Goal: Information Seeking & Learning: Learn about a topic

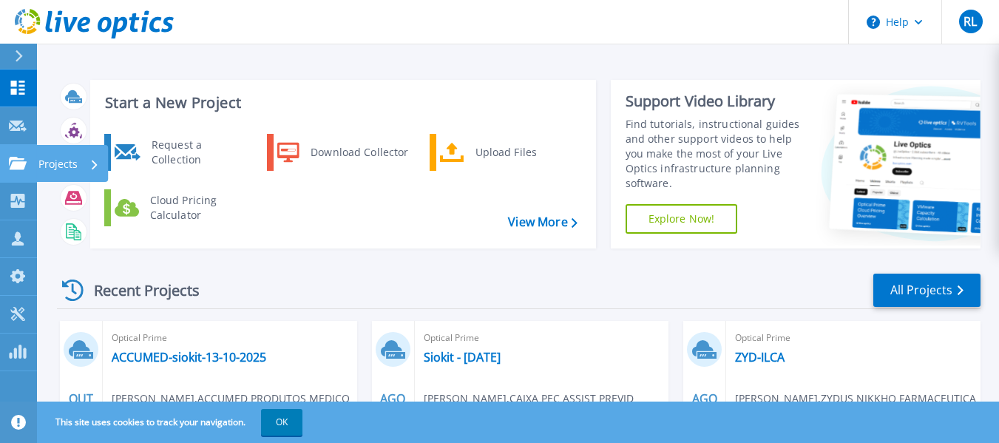
click at [21, 157] on div at bounding box center [18, 163] width 18 height 13
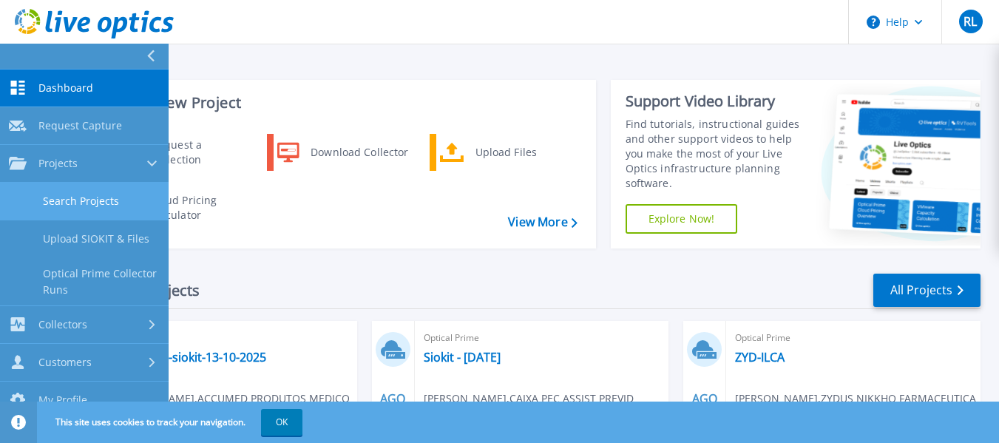
click at [81, 202] on link "Search Projects" at bounding box center [84, 202] width 169 height 38
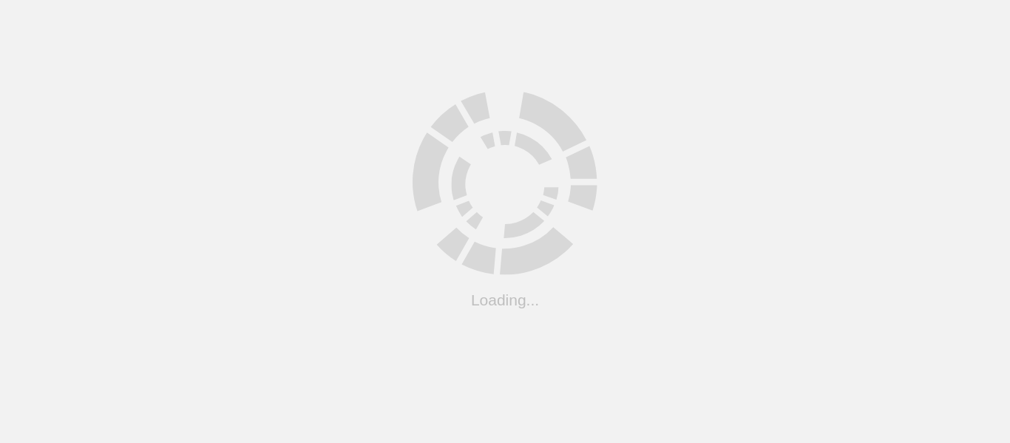
click at [285, 0] on html ".cls-1 { fill: #cecece; } .cls-1 { fill: #cecece; } Loading..." at bounding box center [505, 0] width 1010 height 0
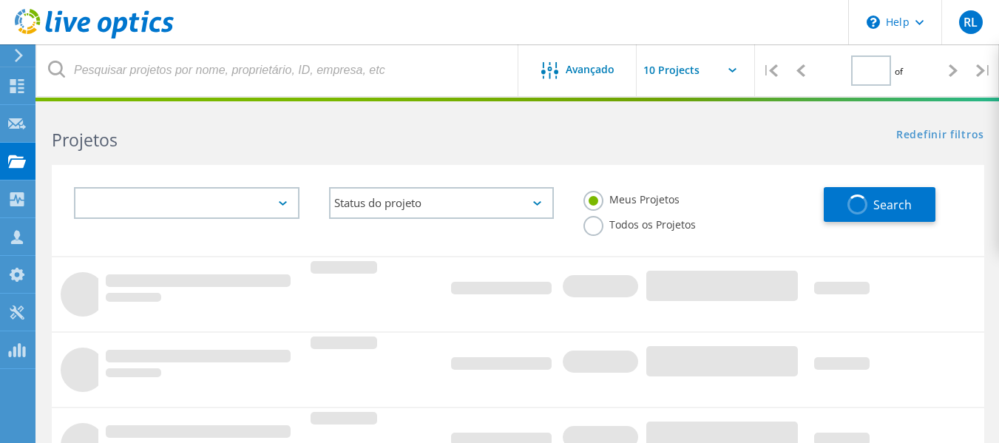
type input "1"
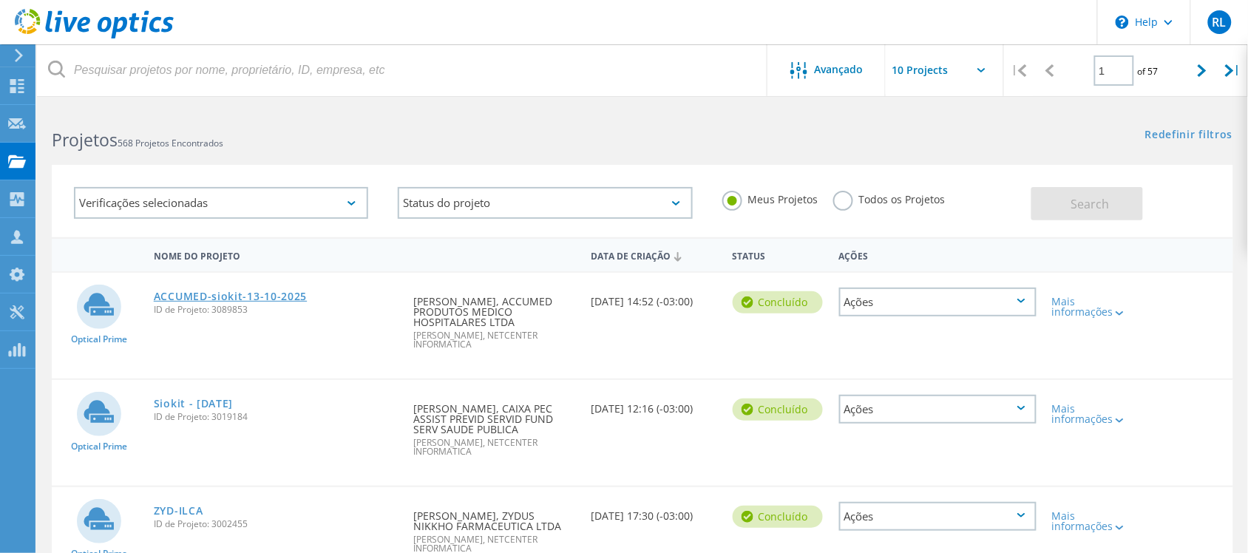
click at [211, 291] on link "ACCUMED-siokit-13-10-2025" at bounding box center [231, 296] width 154 height 10
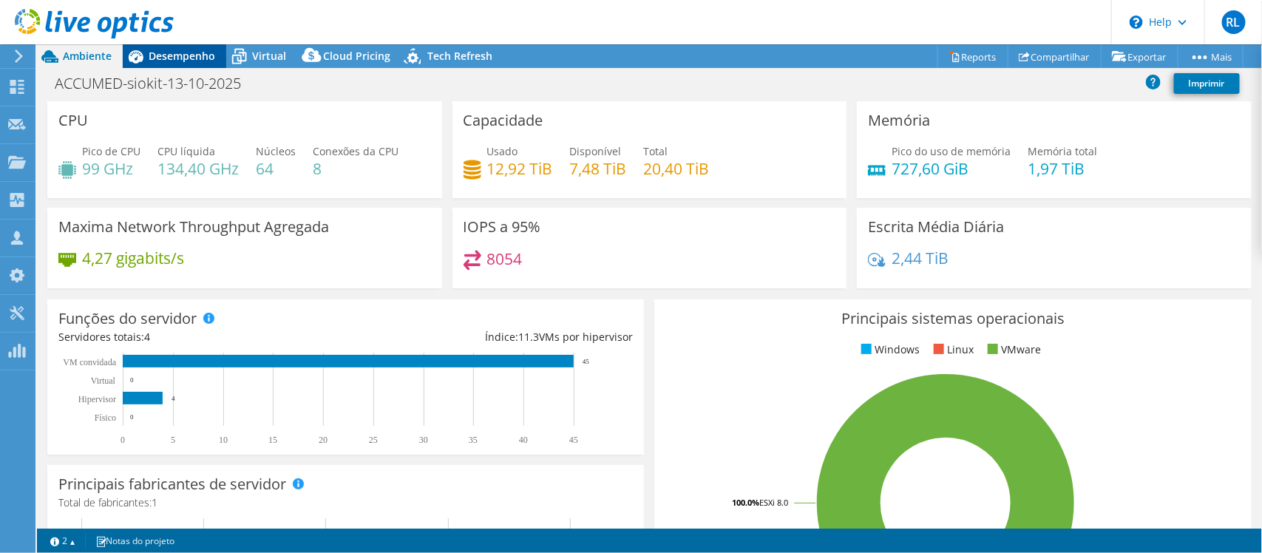
click at [178, 54] on span "Desempenho" at bounding box center [182, 56] width 67 height 14
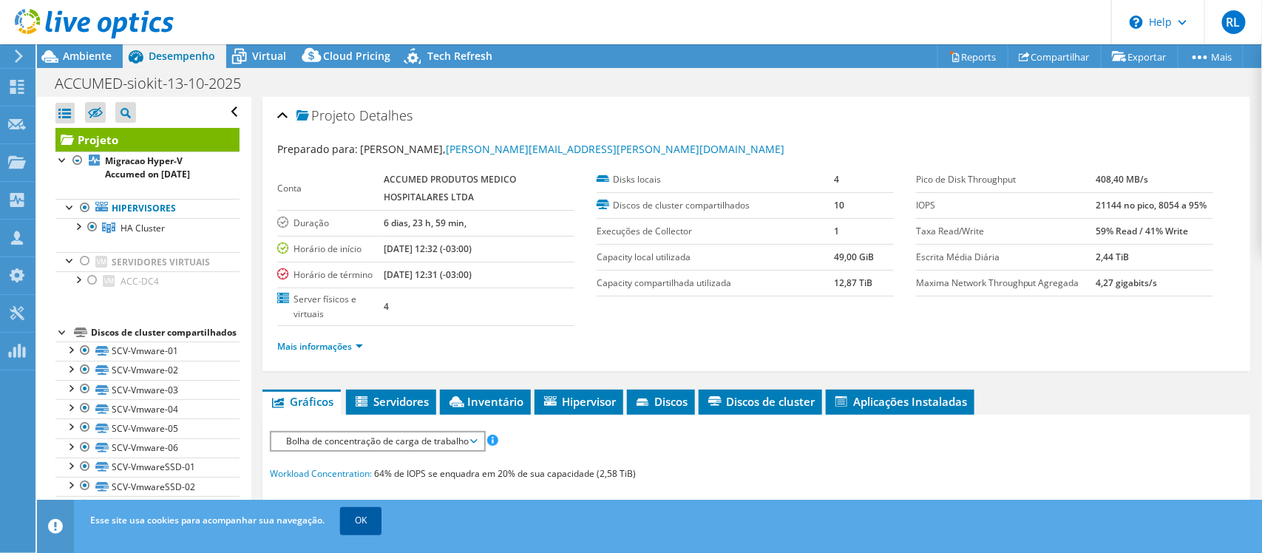
click at [364, 512] on link "OK" at bounding box center [360, 520] width 41 height 27
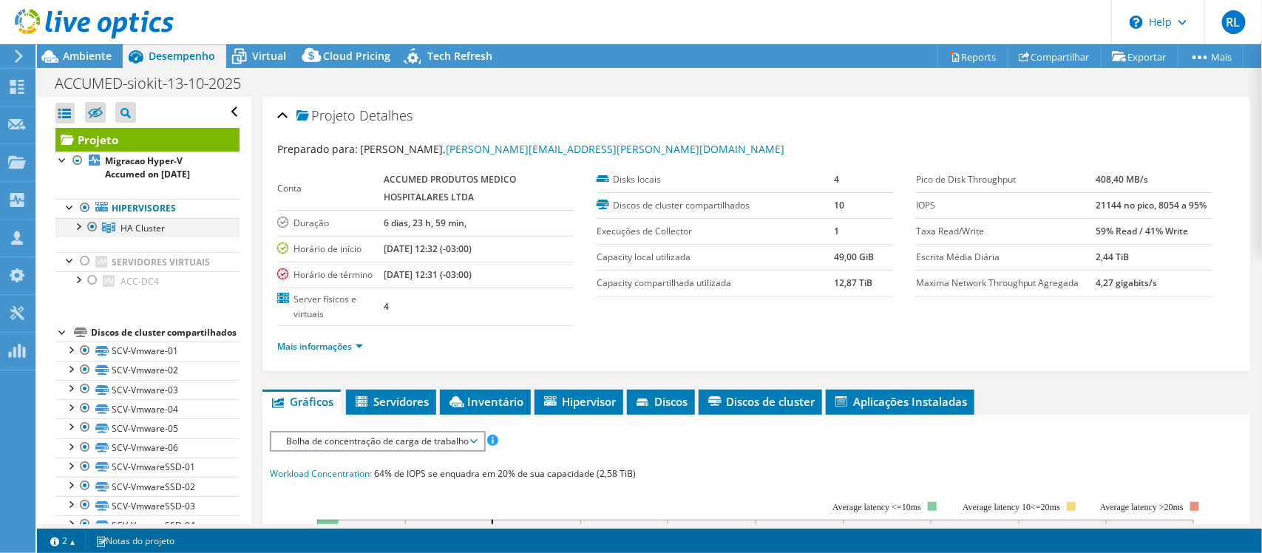
click at [76, 233] on div at bounding box center [77, 225] width 15 height 15
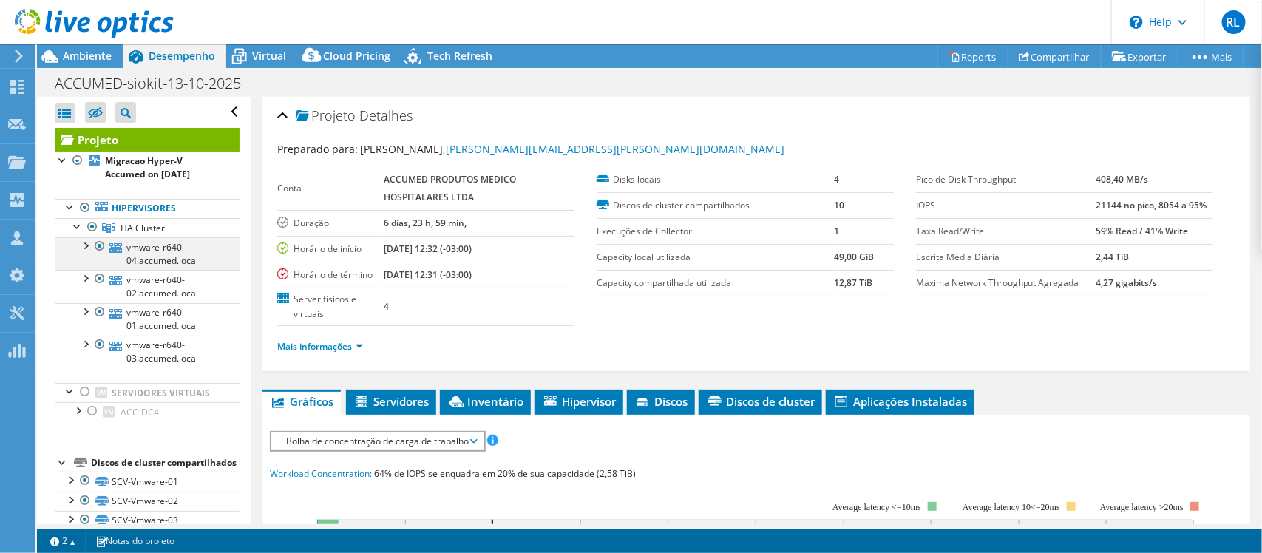
click at [86, 252] on div at bounding box center [85, 244] width 15 height 15
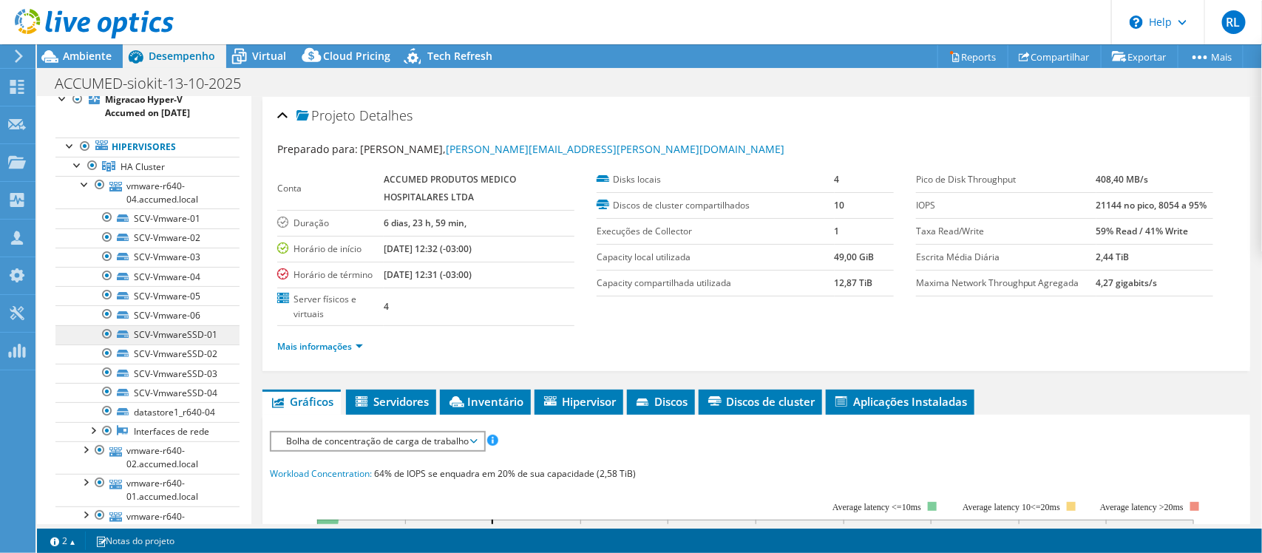
scroll to position [92, 0]
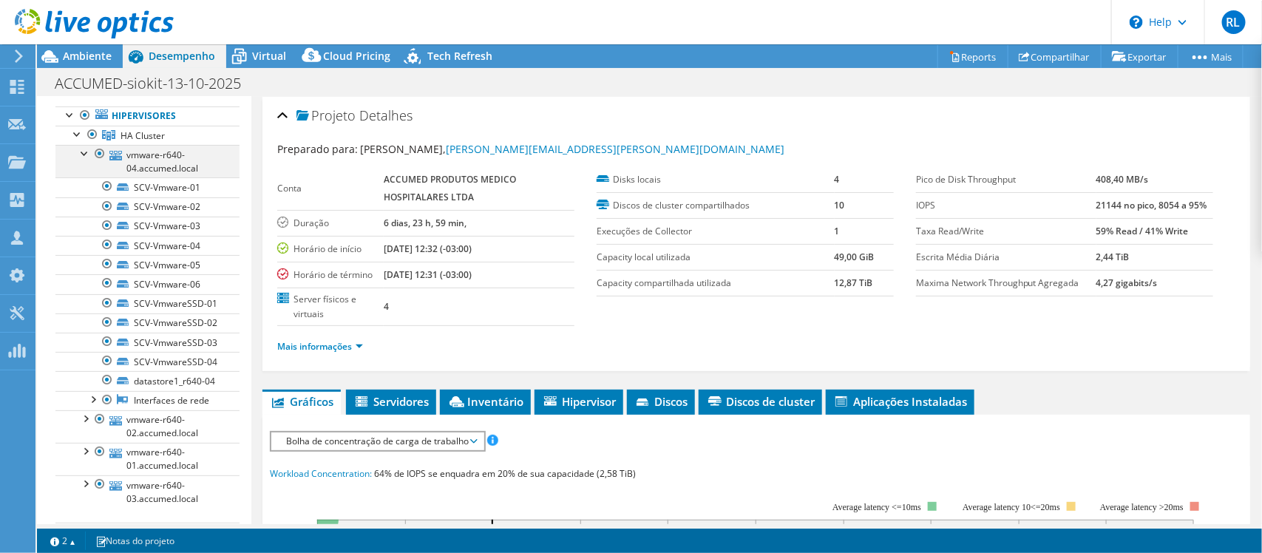
click at [98, 163] on div at bounding box center [99, 154] width 15 height 18
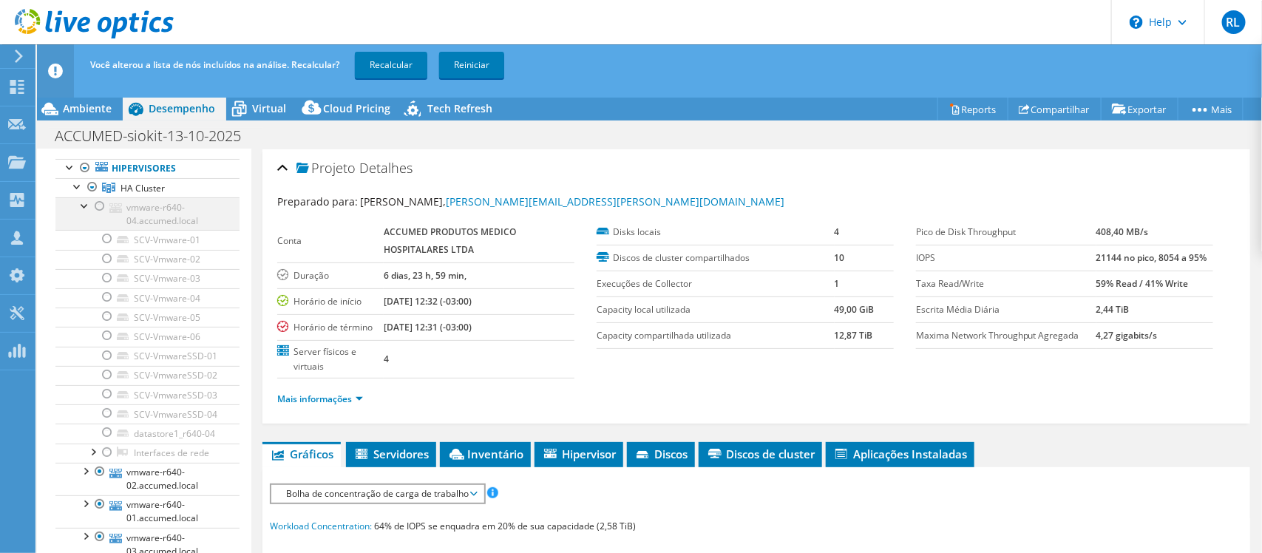
click at [100, 215] on div at bounding box center [99, 206] width 15 height 18
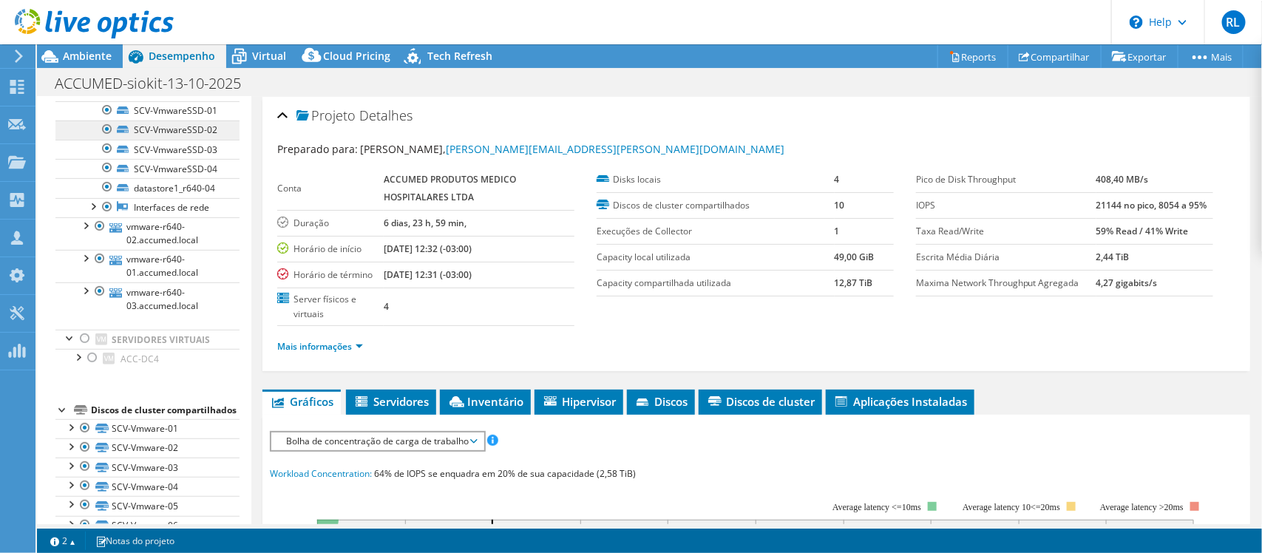
scroll to position [185, 0]
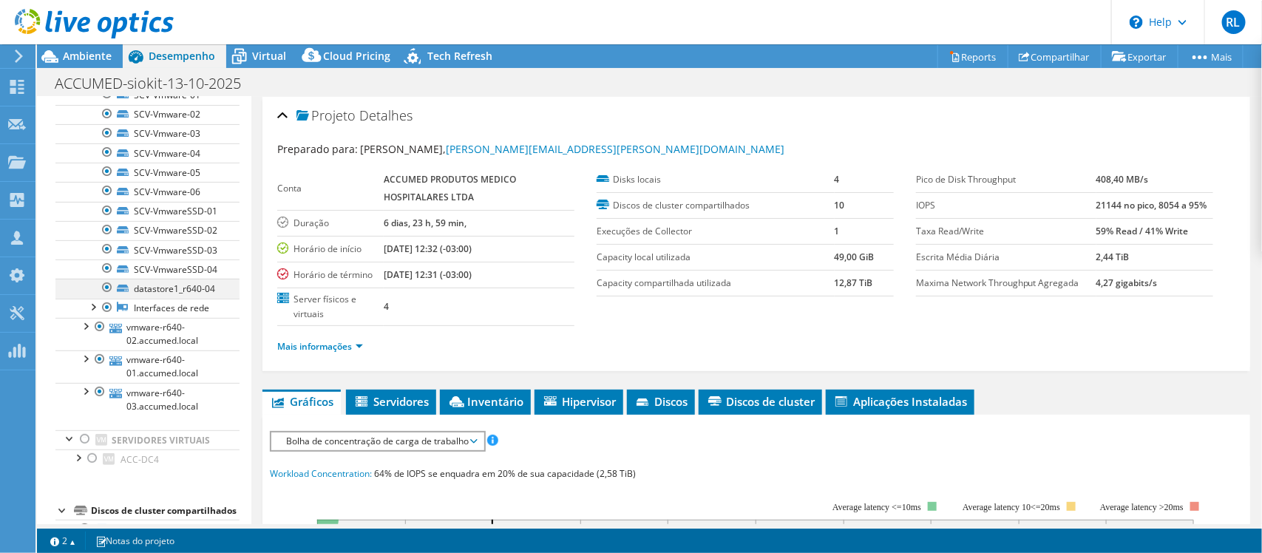
click at [106, 296] on div at bounding box center [107, 288] width 15 height 18
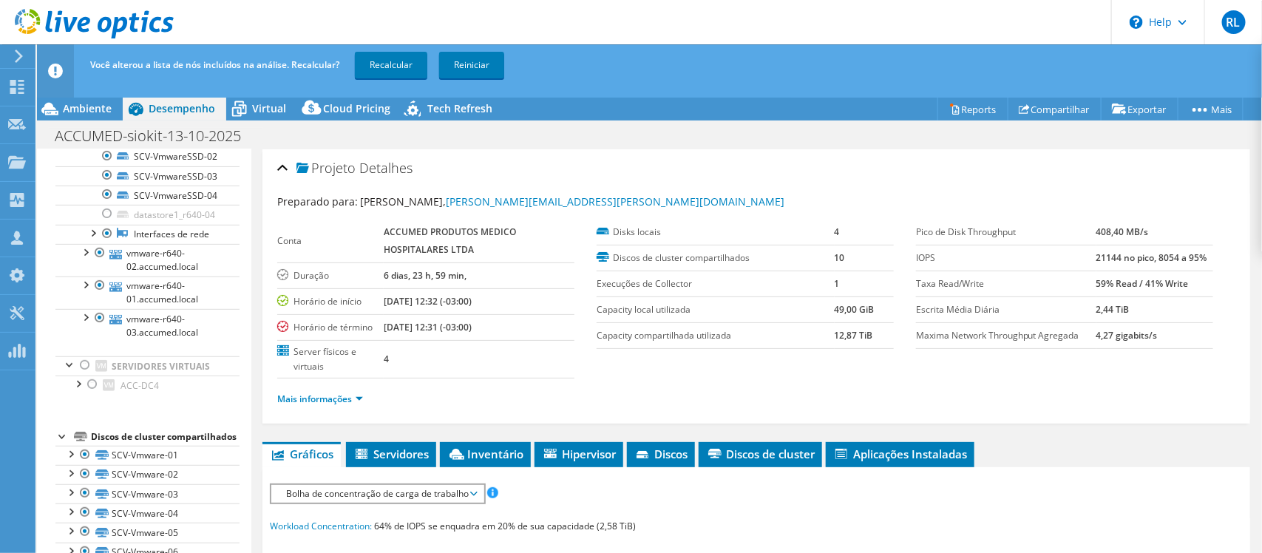
scroll to position [370, 0]
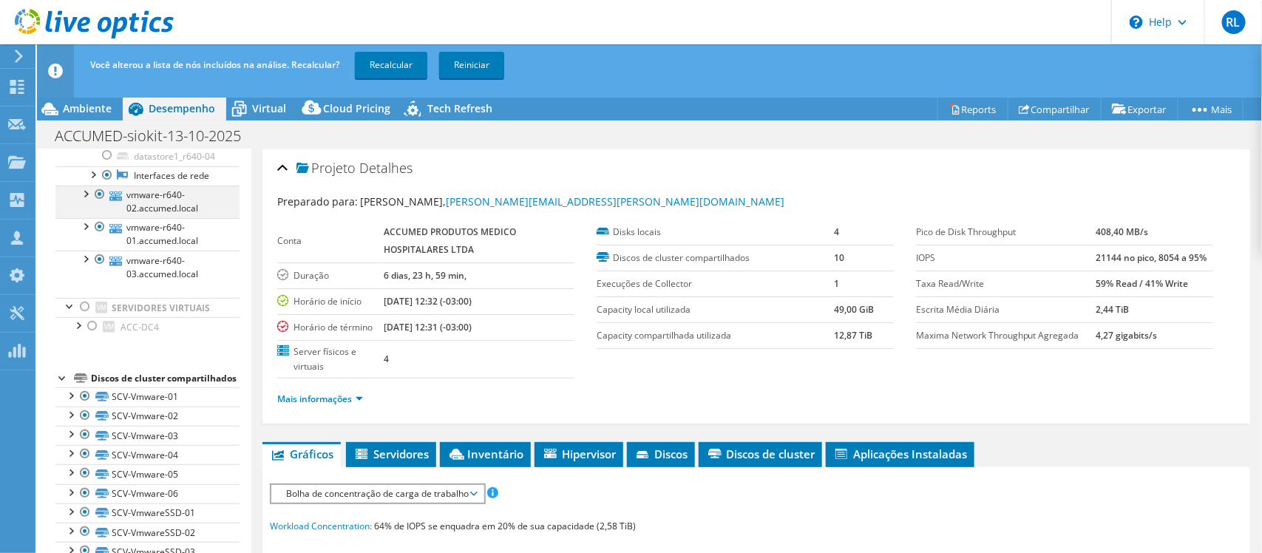
click at [86, 200] on div at bounding box center [85, 193] width 15 height 15
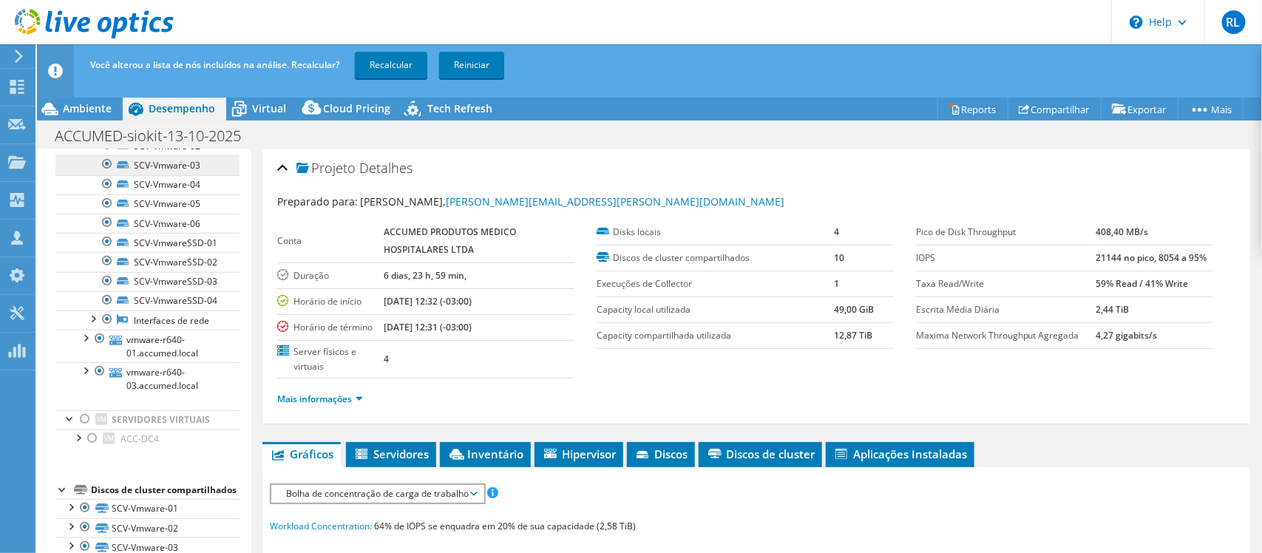
scroll to position [462, 0]
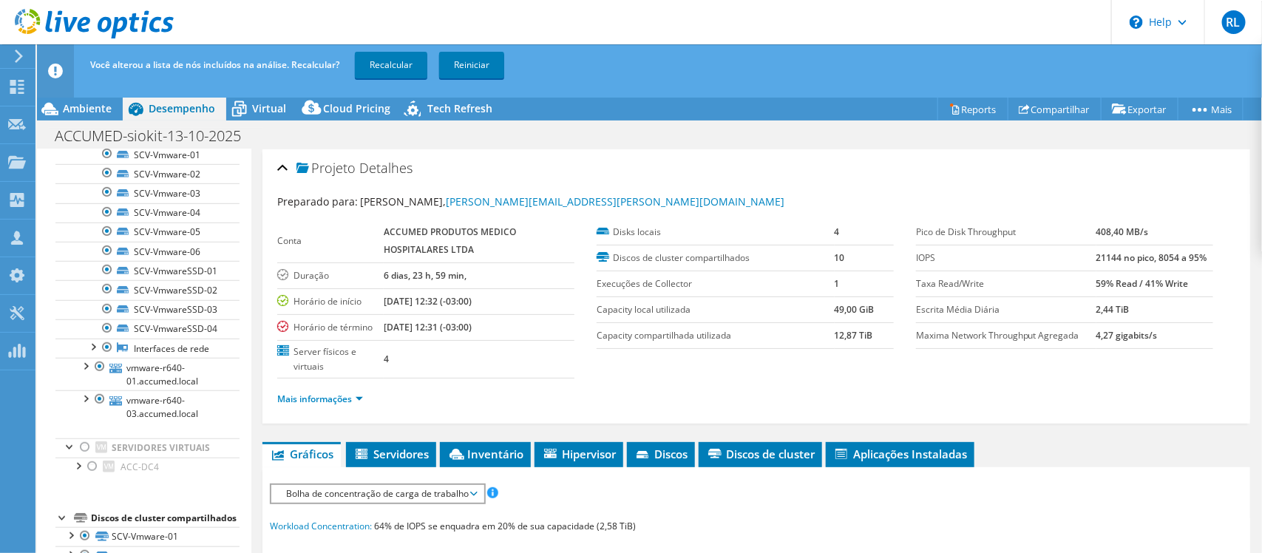
click at [105, 143] on div at bounding box center [107, 135] width 15 height 18
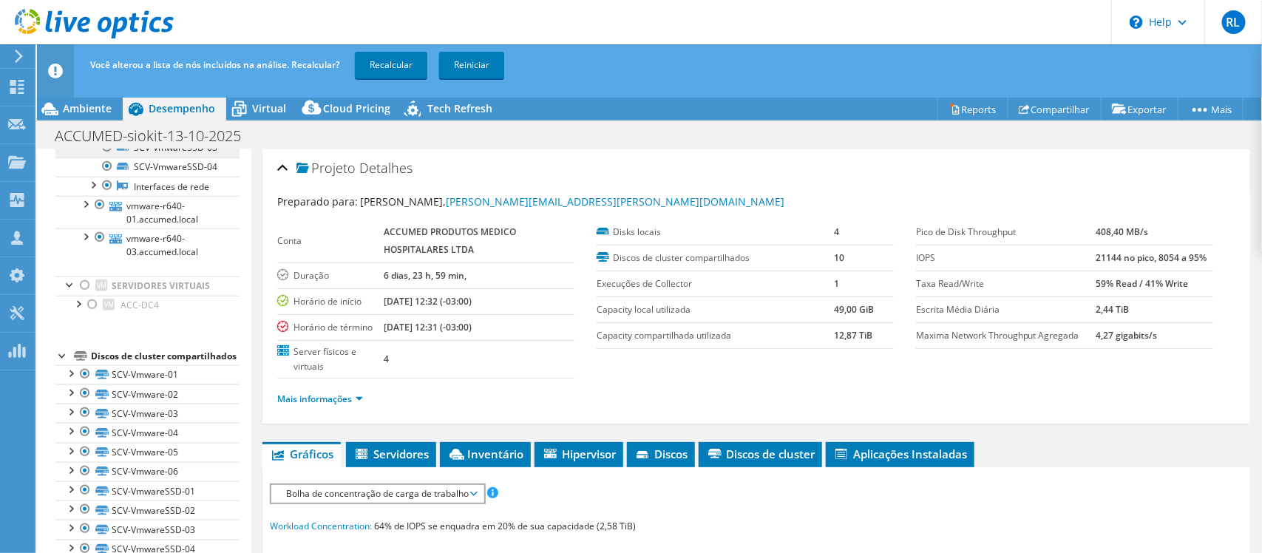
scroll to position [739, 0]
click at [83, 211] on div at bounding box center [85, 203] width 15 height 15
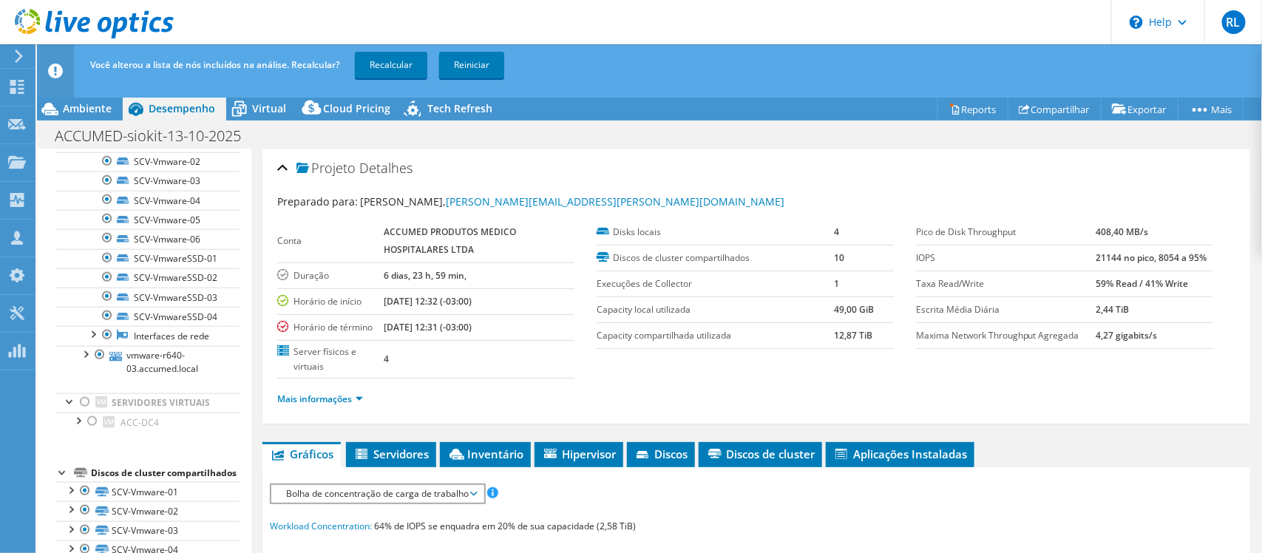
click at [107, 131] on div at bounding box center [107, 122] width 15 height 18
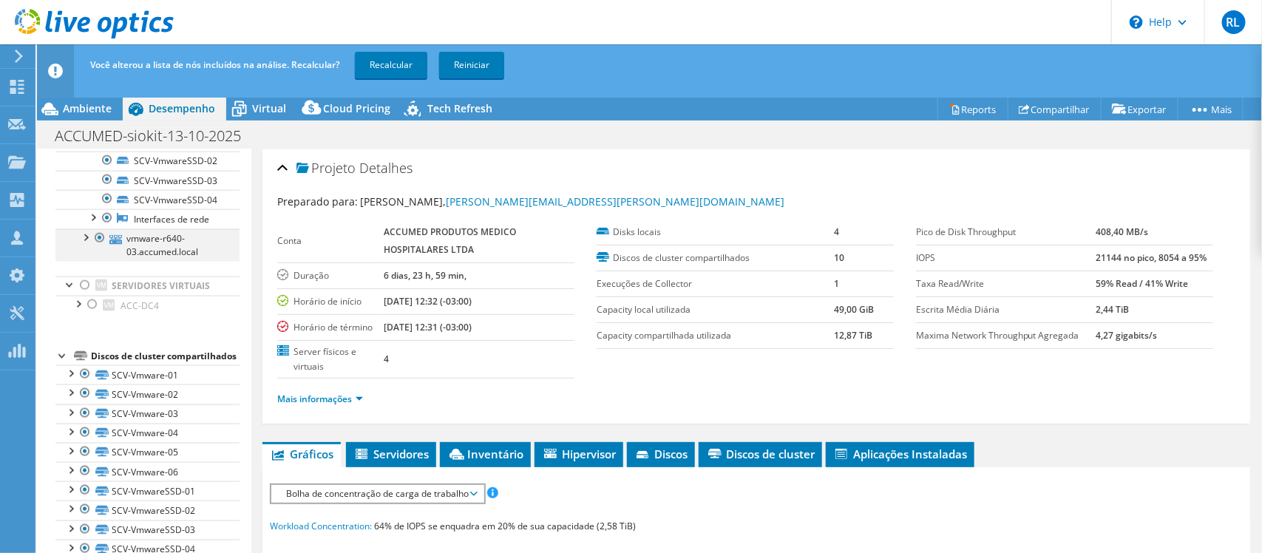
scroll to position [1109, 0]
click at [84, 244] on div at bounding box center [85, 236] width 15 height 15
click at [107, 47] on div at bounding box center [107, 38] width 15 height 18
click at [393, 61] on link "Recalcular" at bounding box center [391, 65] width 72 height 27
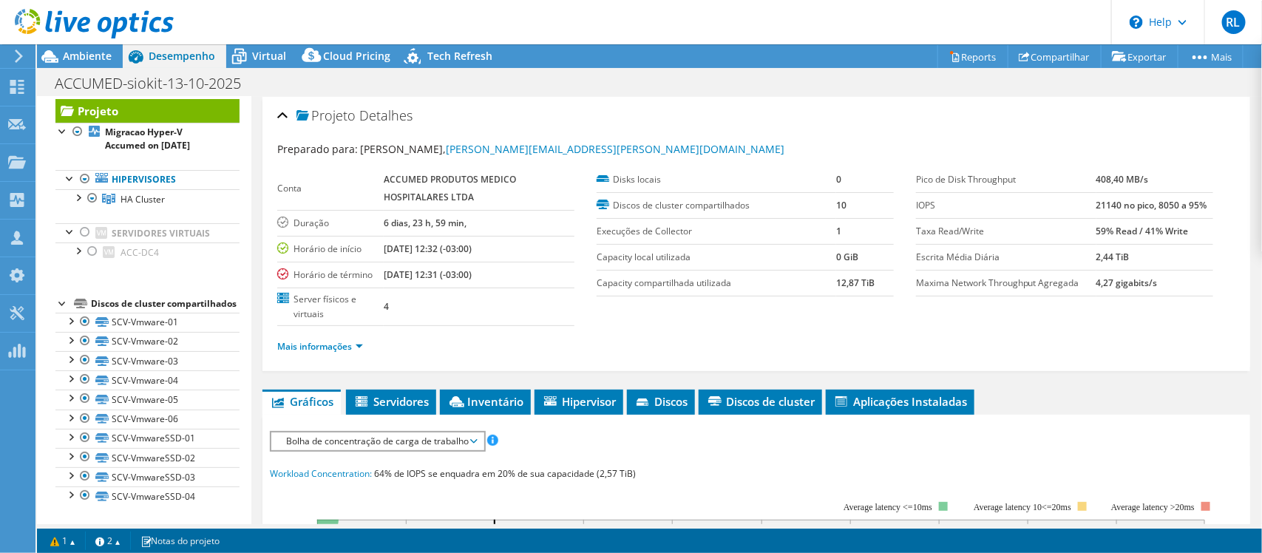
scroll to position [0, 0]
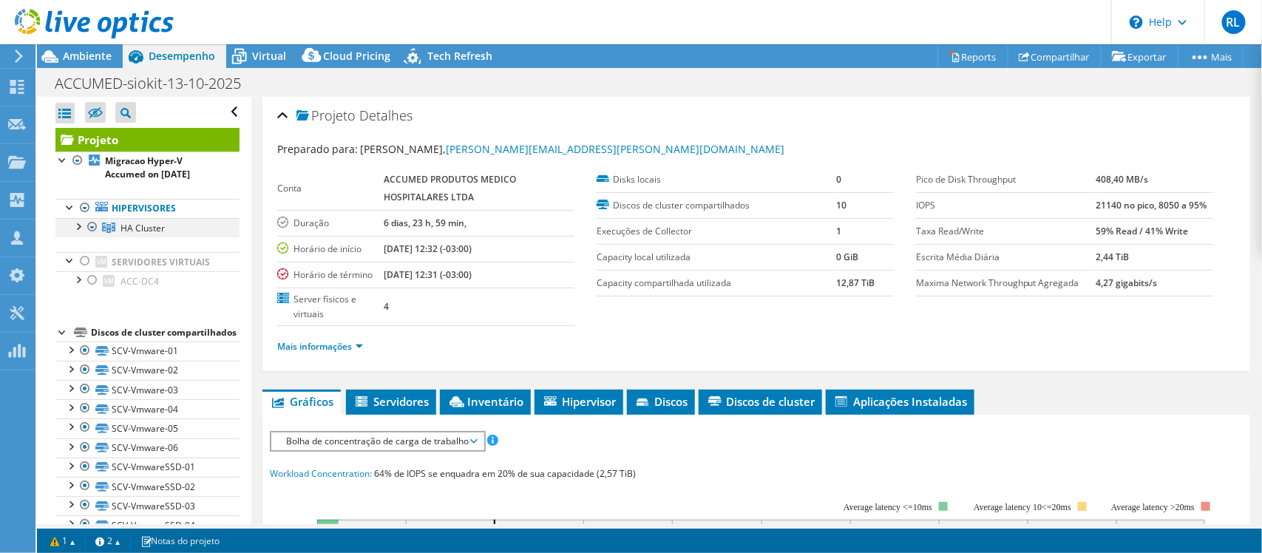
click at [75, 233] on div at bounding box center [77, 225] width 15 height 15
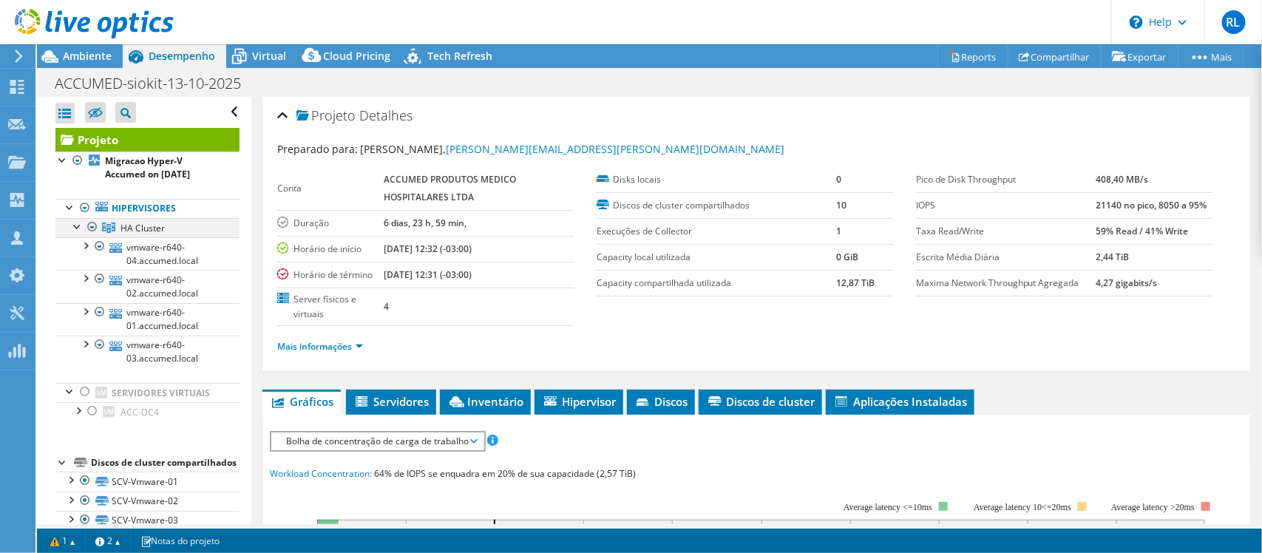
click at [75, 233] on div at bounding box center [77, 225] width 15 height 15
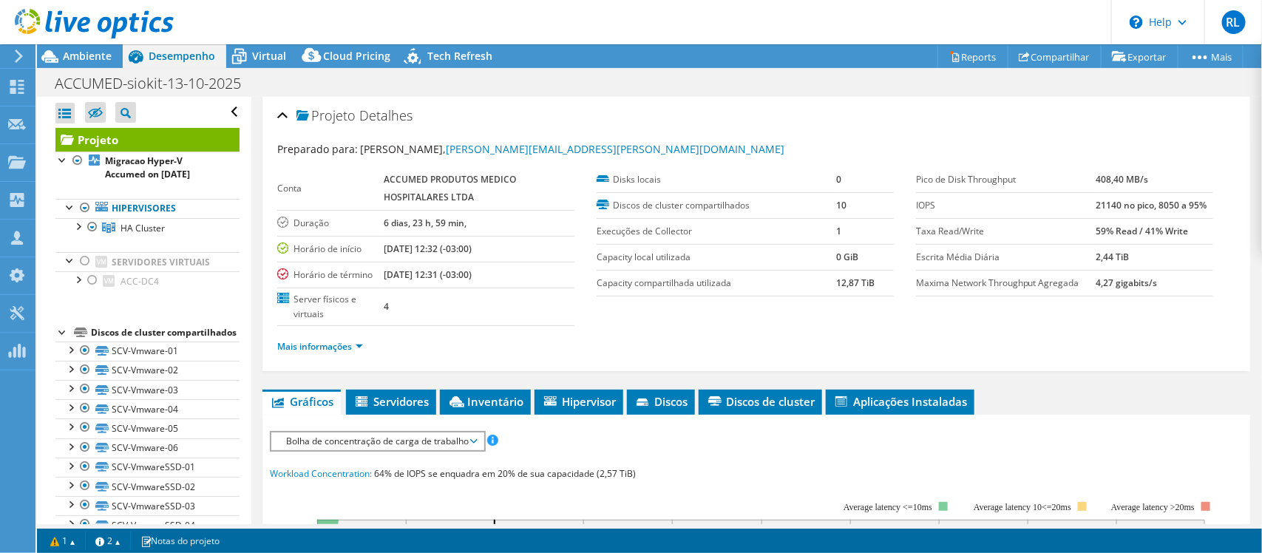
click at [81, 48] on div at bounding box center [87, 25] width 174 height 50
click at [78, 57] on span "Ambiente" at bounding box center [87, 56] width 49 height 14
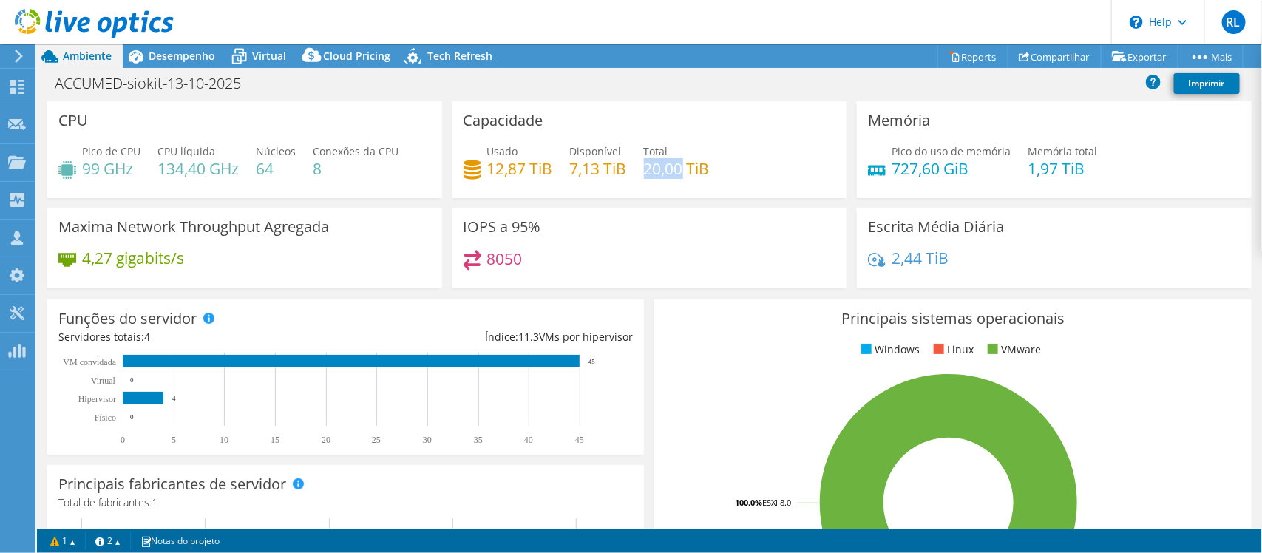
drag, startPoint x: 641, startPoint y: 168, endPoint x: 675, endPoint y: 167, distance: 34.0
click at [675, 167] on h4 "20,00 TiB" at bounding box center [677, 168] width 66 height 16
click at [183, 55] on span "Desempenho" at bounding box center [182, 56] width 67 height 14
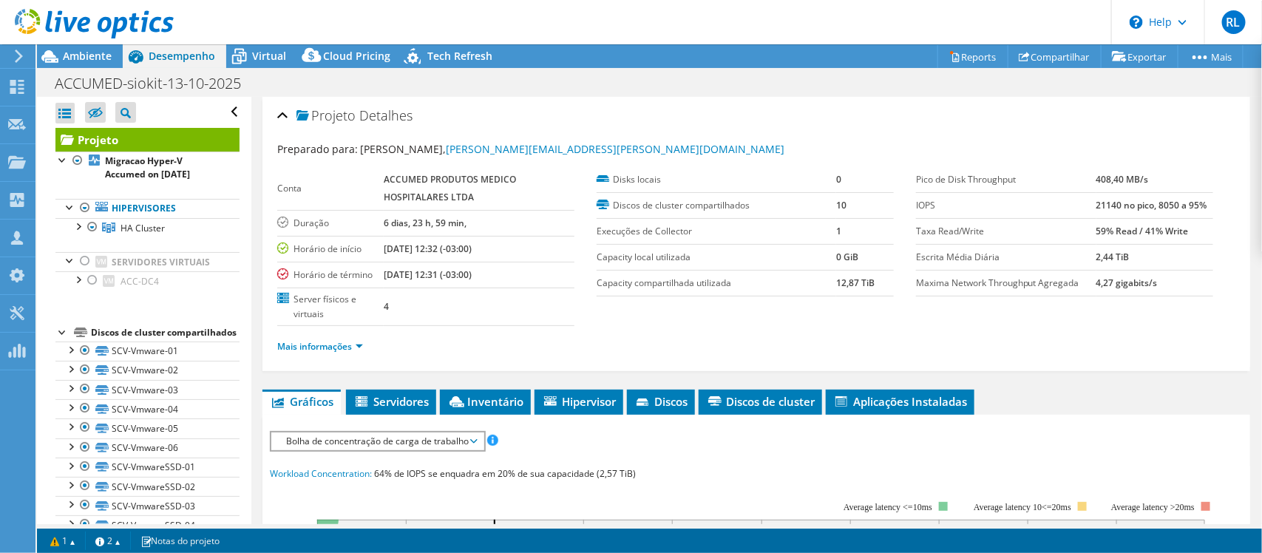
scroll to position [75, 0]
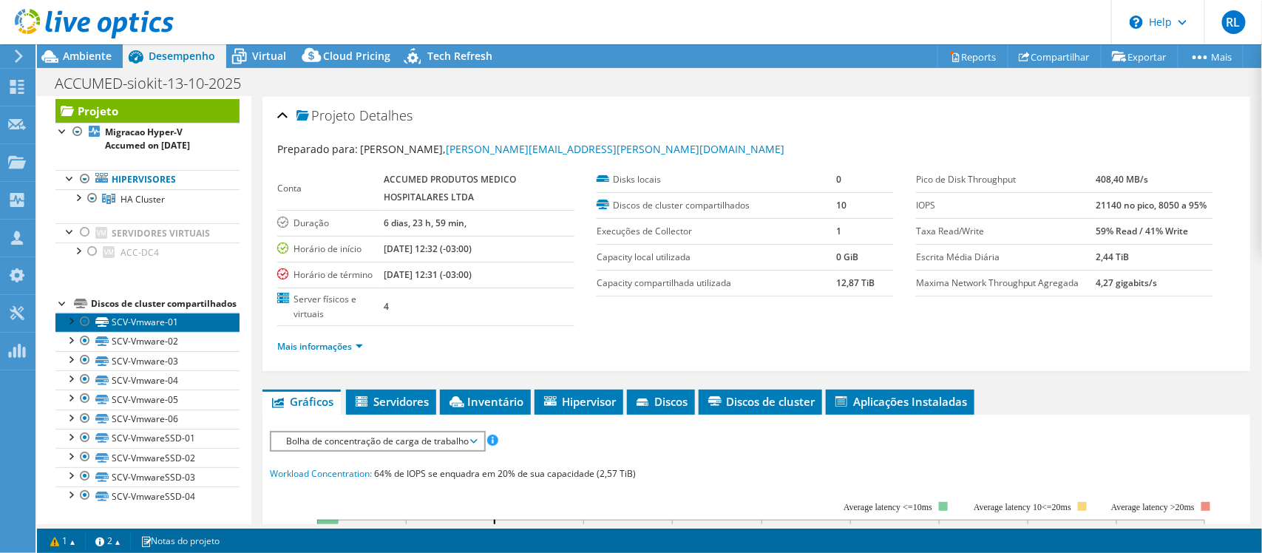
click at [145, 322] on link "SCV-Vmware-01" at bounding box center [147, 322] width 184 height 19
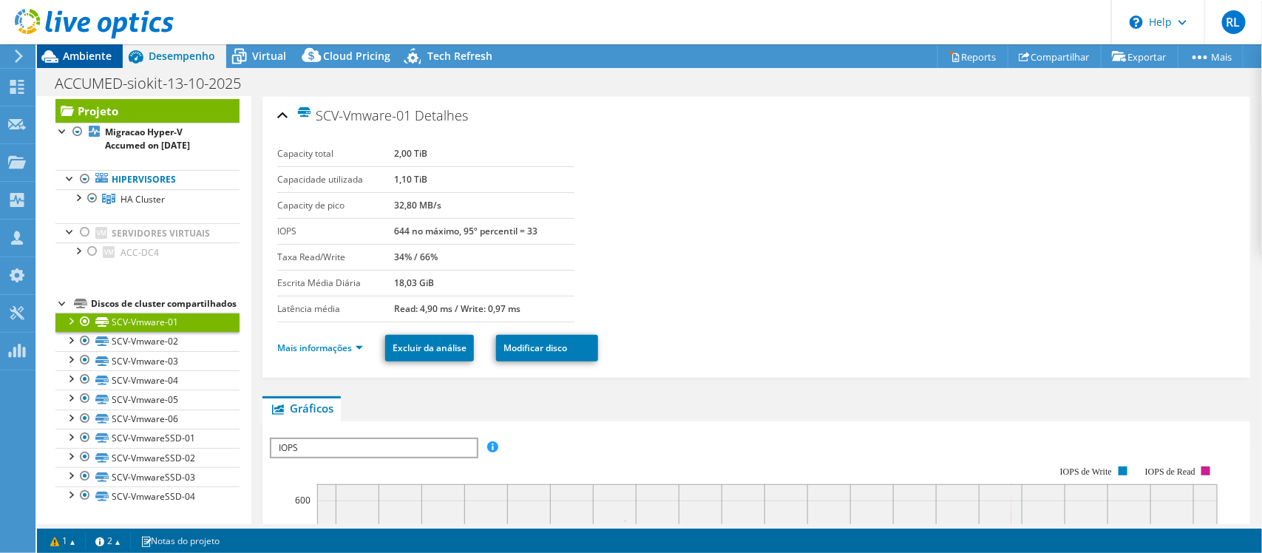
click at [93, 57] on span "Ambiente" at bounding box center [87, 56] width 49 height 14
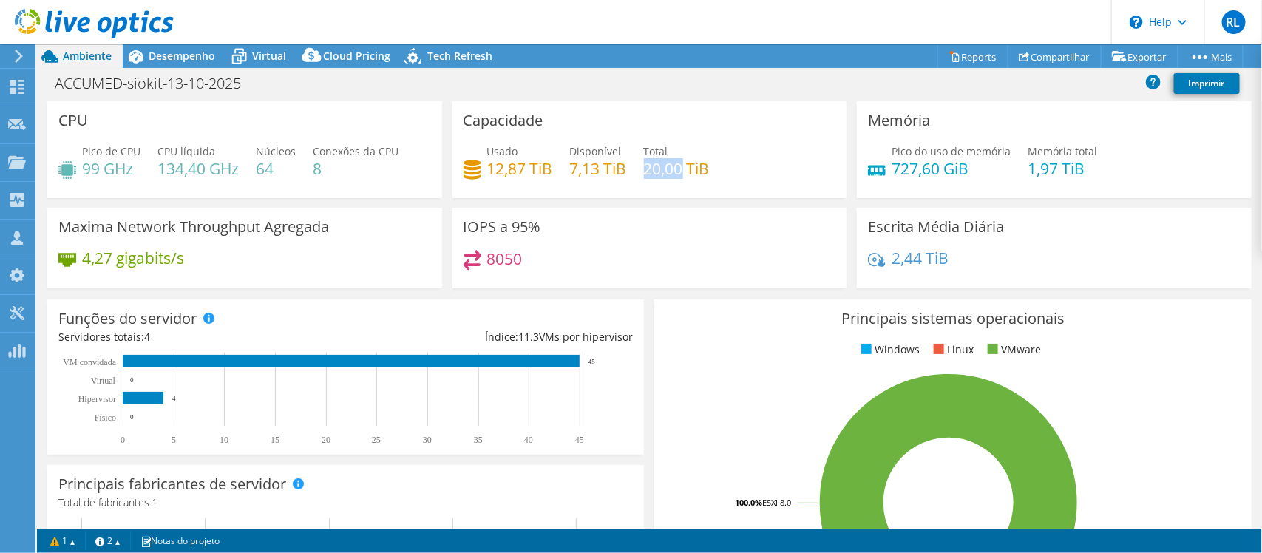
drag, startPoint x: 640, startPoint y: 169, endPoint x: 677, endPoint y: 172, distance: 37.1
click at [677, 172] on h4 "20,00 TiB" at bounding box center [677, 168] width 66 height 16
click at [170, 55] on span "Desempenho" at bounding box center [182, 56] width 67 height 14
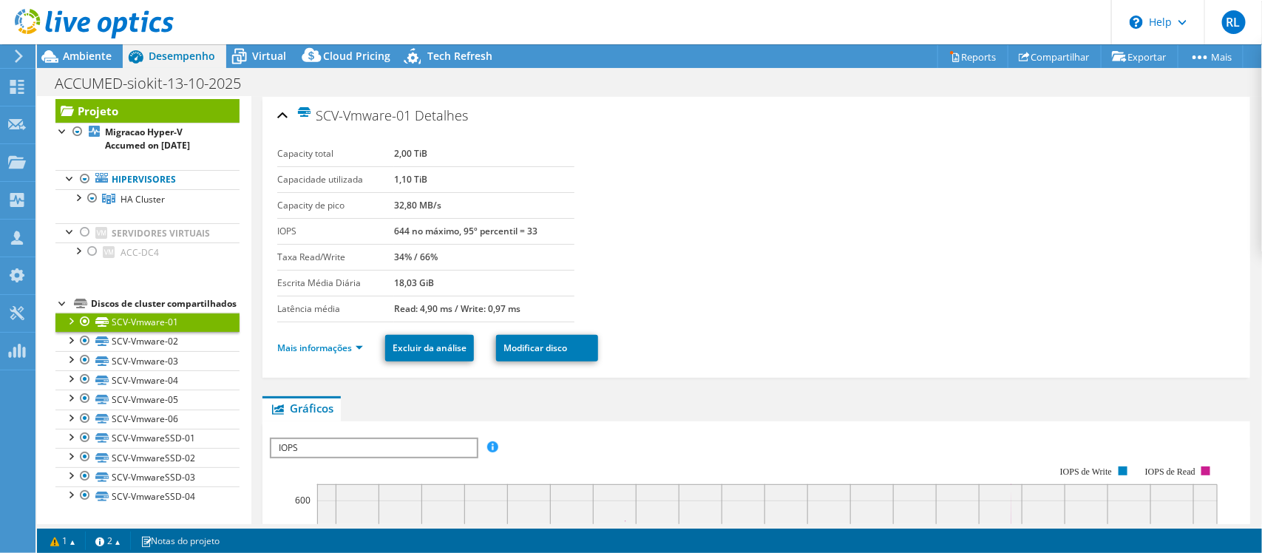
click at [142, 319] on link "SCV-Vmware-01" at bounding box center [147, 322] width 184 height 19
drag, startPoint x: 393, startPoint y: 179, endPoint x: 427, endPoint y: 183, distance: 34.2
click at [427, 183] on td "1,10 TiB" at bounding box center [484, 179] width 180 height 26
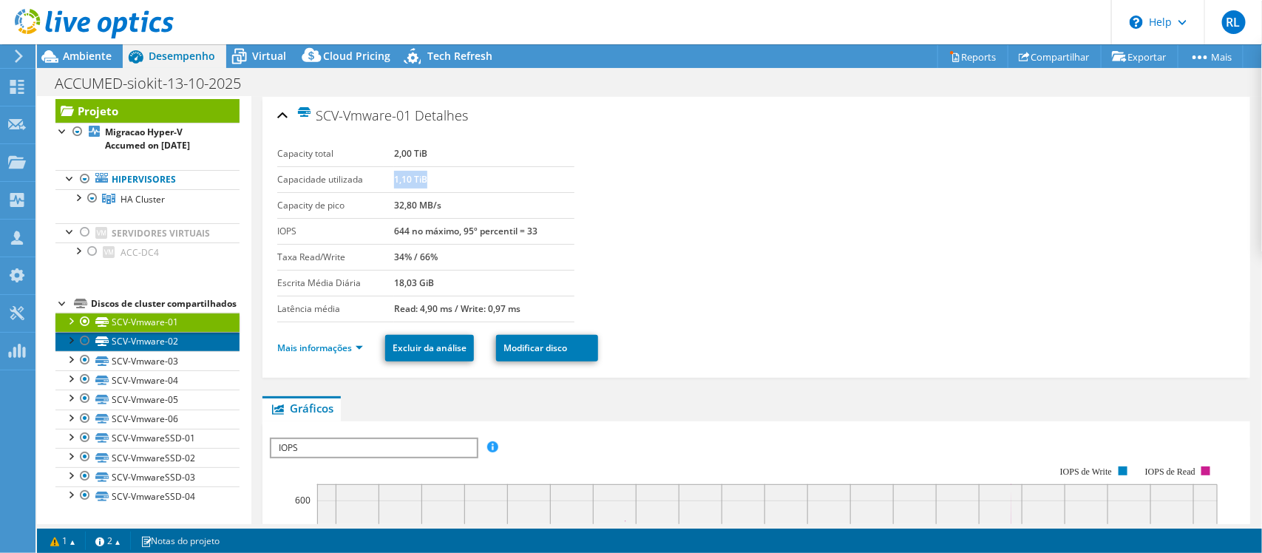
click at [143, 344] on link "SCV-Vmware-02" at bounding box center [147, 341] width 184 height 19
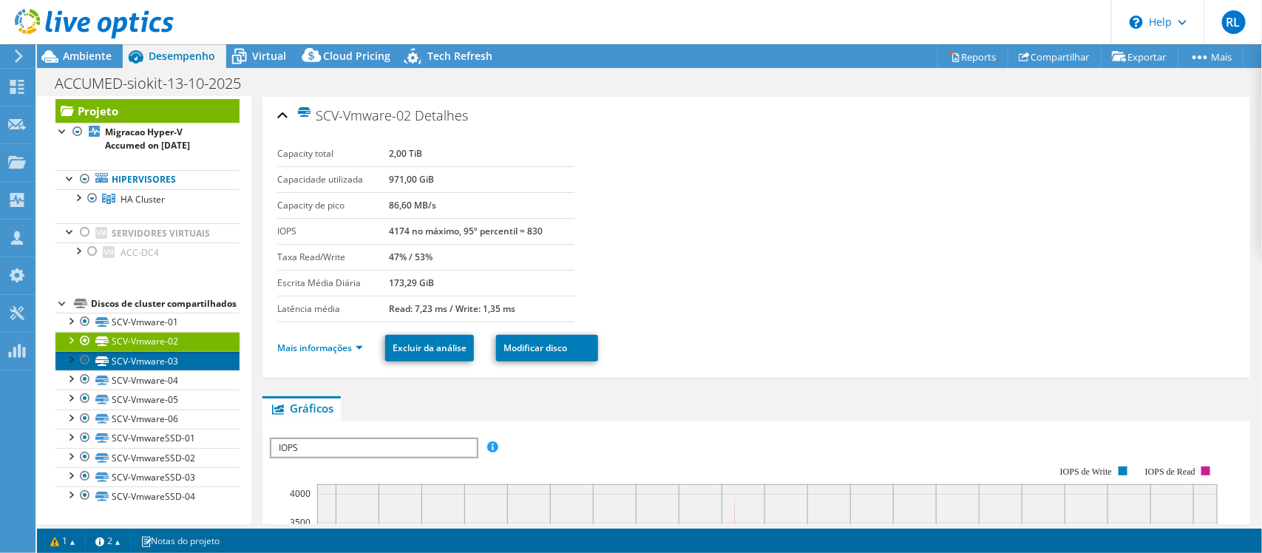
click at [138, 359] on link "SCV-Vmware-03" at bounding box center [147, 360] width 184 height 19
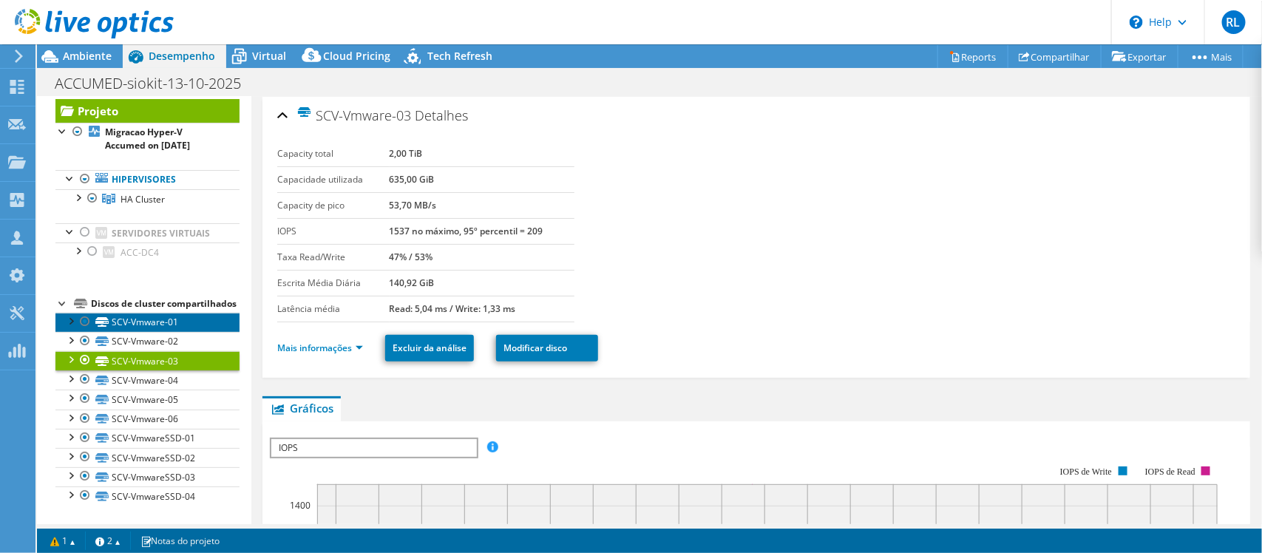
click at [143, 319] on link "SCV-Vmware-01" at bounding box center [147, 322] width 184 height 19
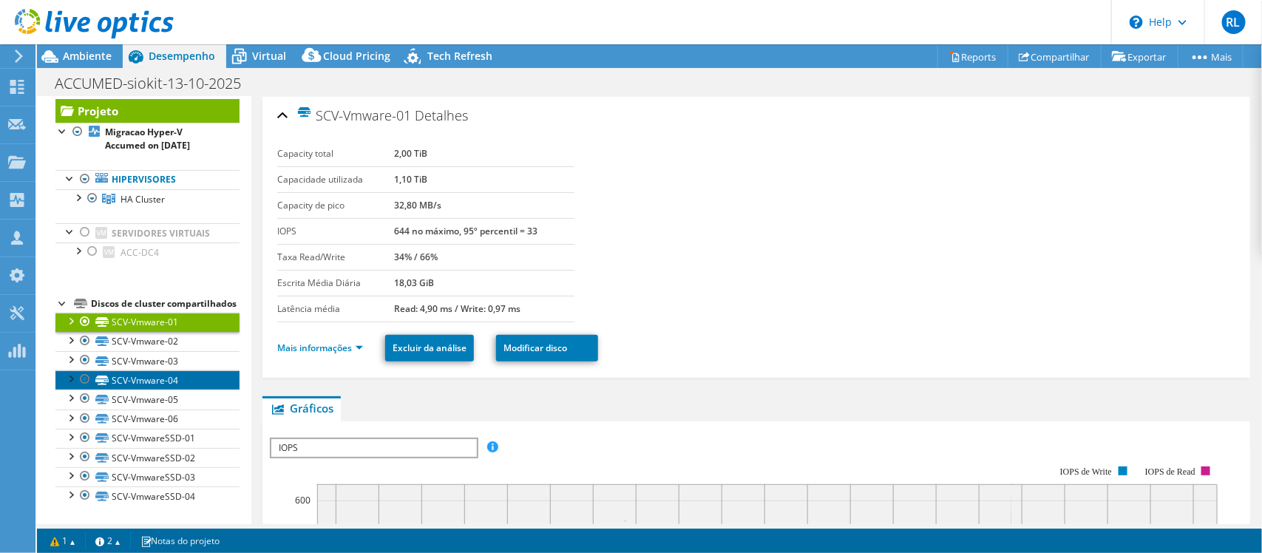
click at [138, 377] on link "SCV-Vmware-04" at bounding box center [147, 379] width 184 height 19
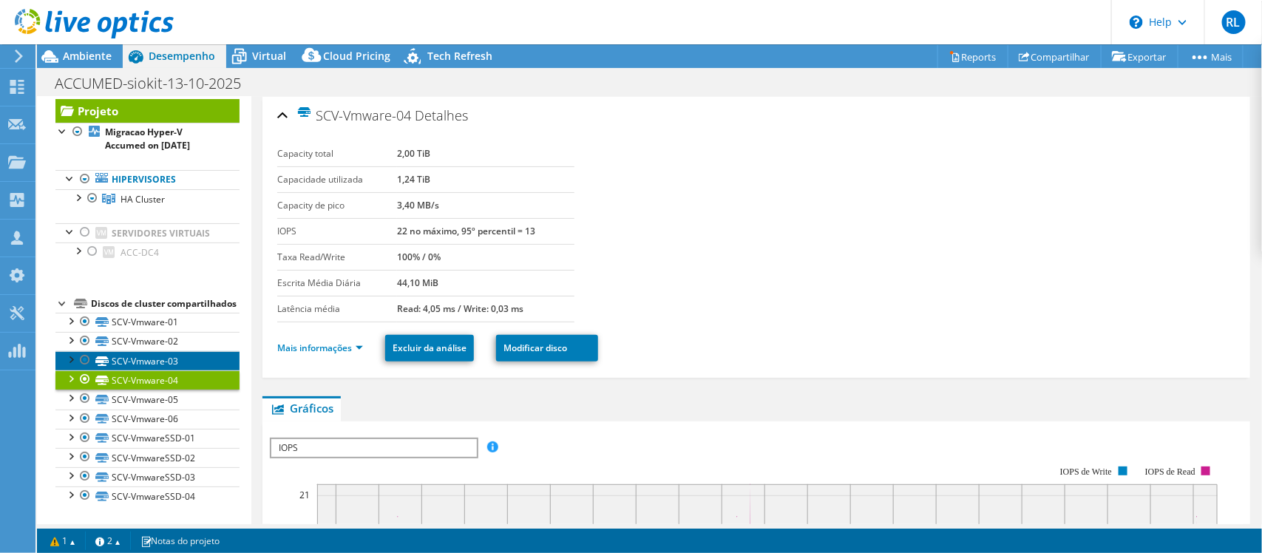
click at [139, 357] on link "SCV-Vmware-03" at bounding box center [147, 360] width 184 height 19
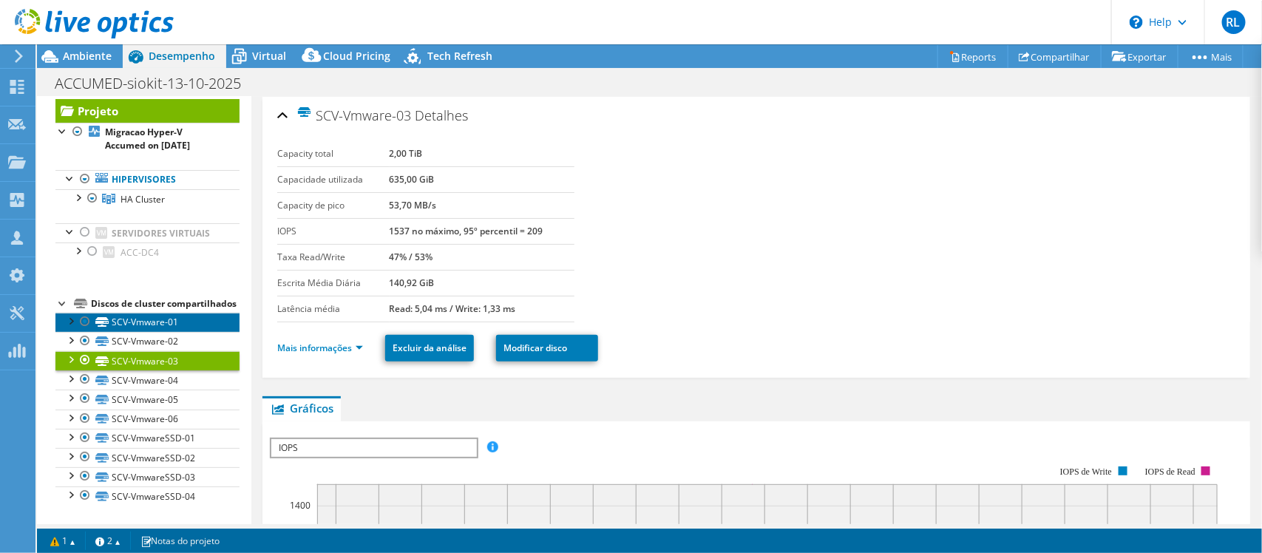
click at [145, 324] on link "SCV-Vmware-01" at bounding box center [147, 322] width 184 height 19
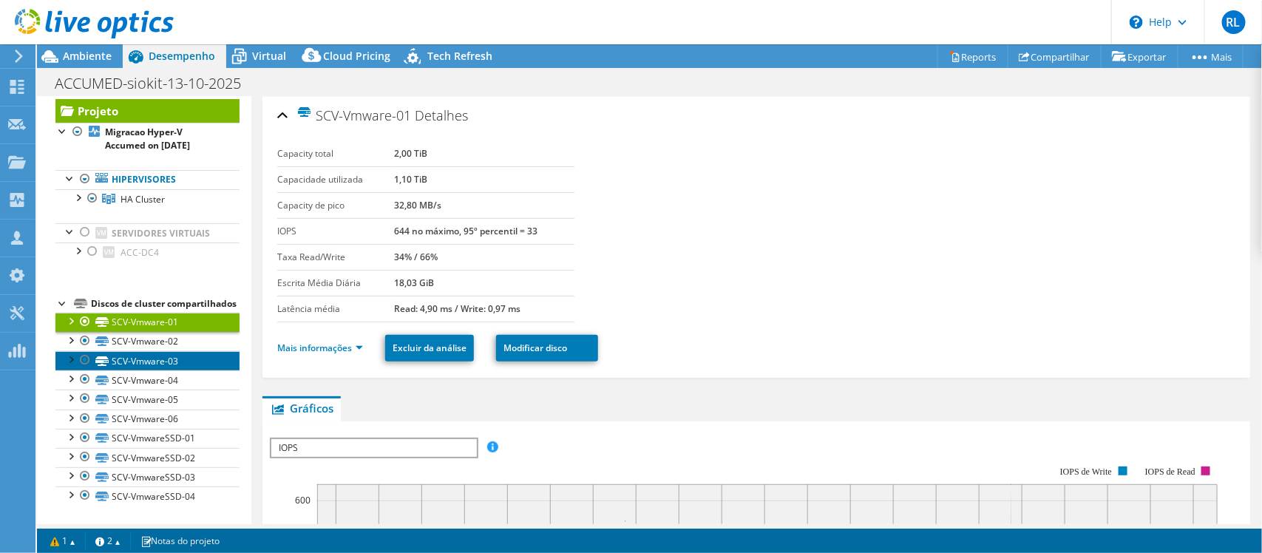
click at [133, 361] on link "SCV-Vmware-03" at bounding box center [147, 360] width 184 height 19
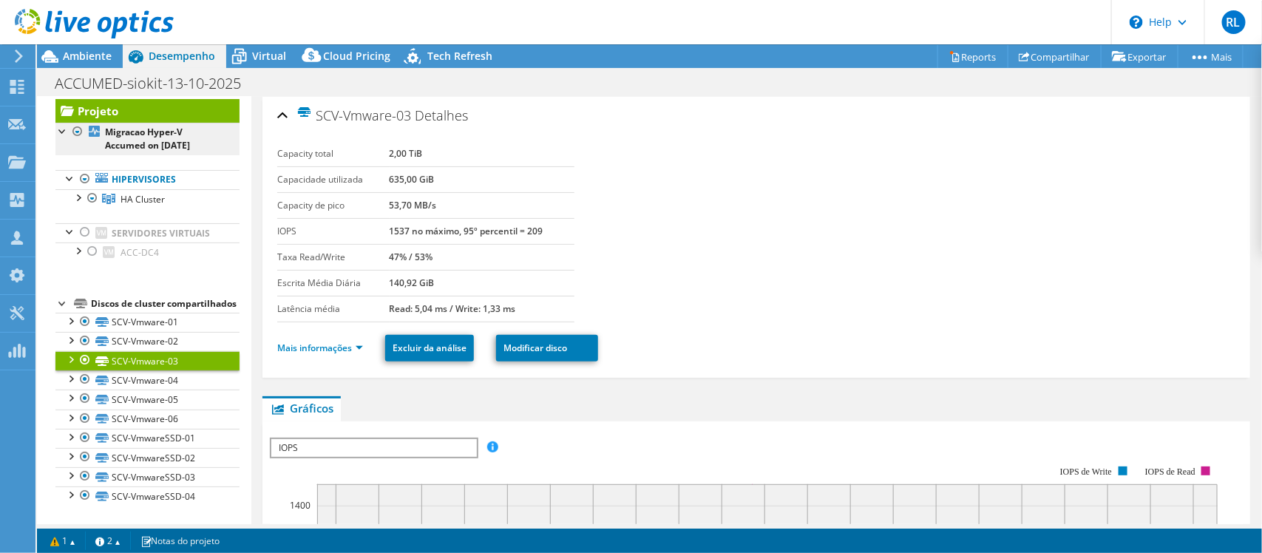
scroll to position [0, 0]
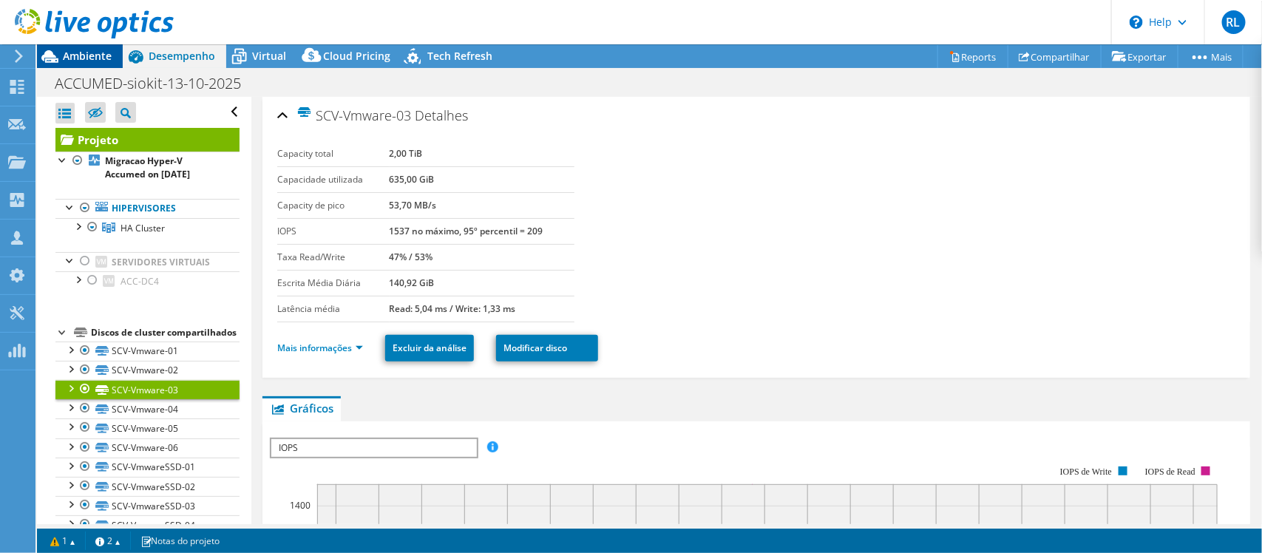
click at [75, 52] on span "Ambiente" at bounding box center [87, 56] width 49 height 14
